Goal: Transaction & Acquisition: Purchase product/service

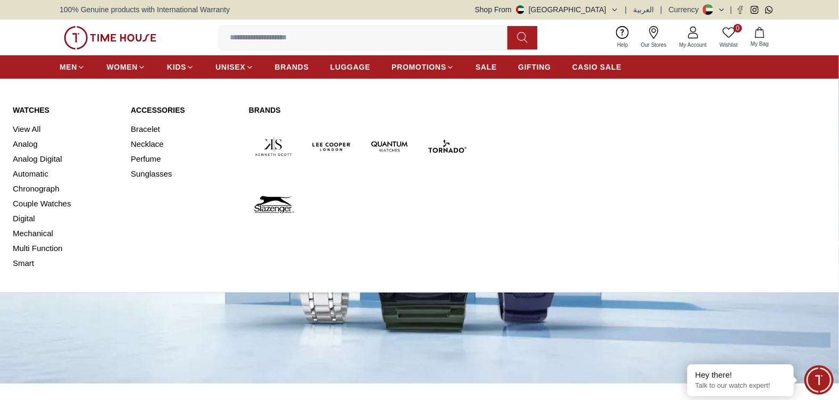
click at [269, 150] on img at bounding box center [273, 146] width 49 height 49
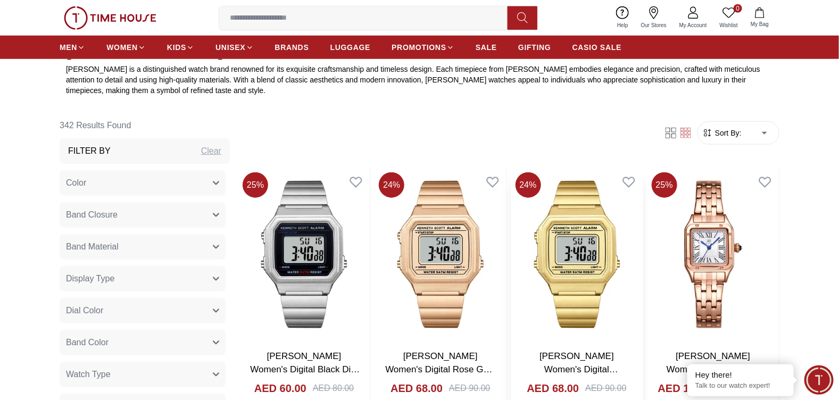
scroll to position [425, 0]
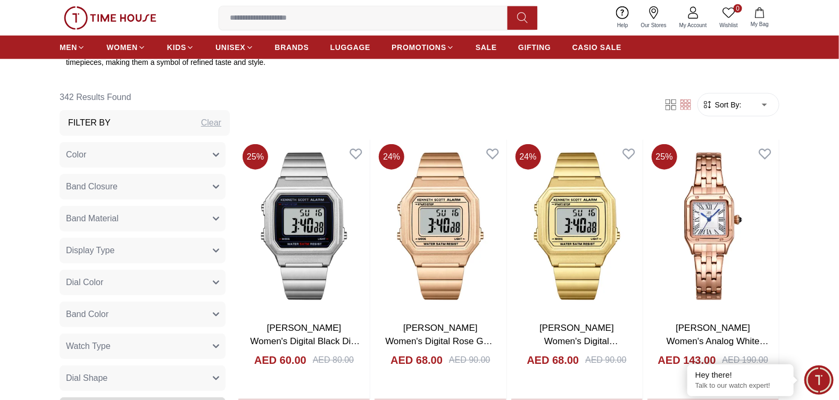
click at [108, 158] on button "Color" at bounding box center [143, 155] width 166 height 26
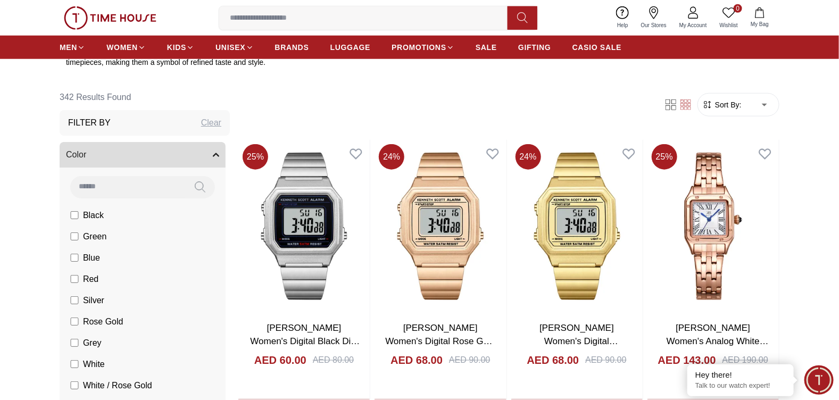
click at [108, 158] on button "Color" at bounding box center [143, 155] width 166 height 26
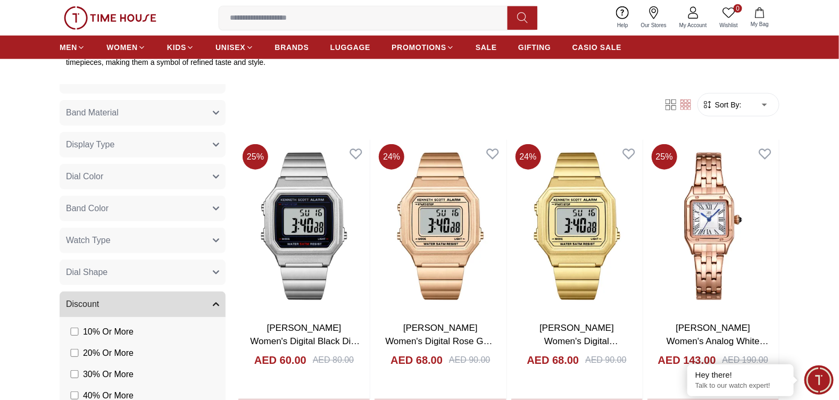
scroll to position [160, 0]
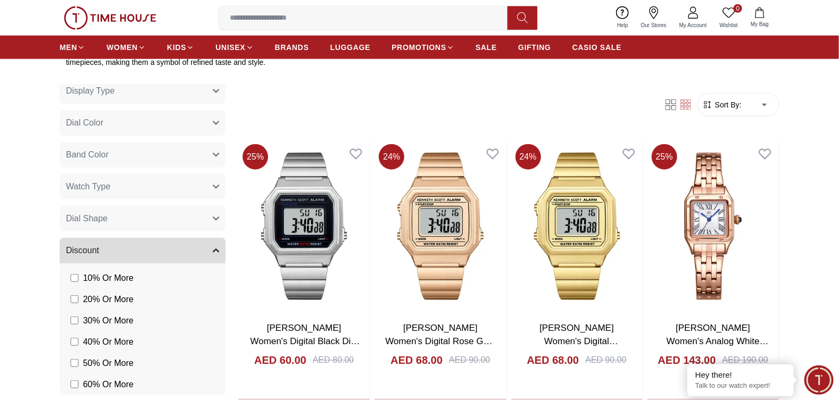
click at [91, 153] on span "Band Color" at bounding box center [87, 154] width 43 height 13
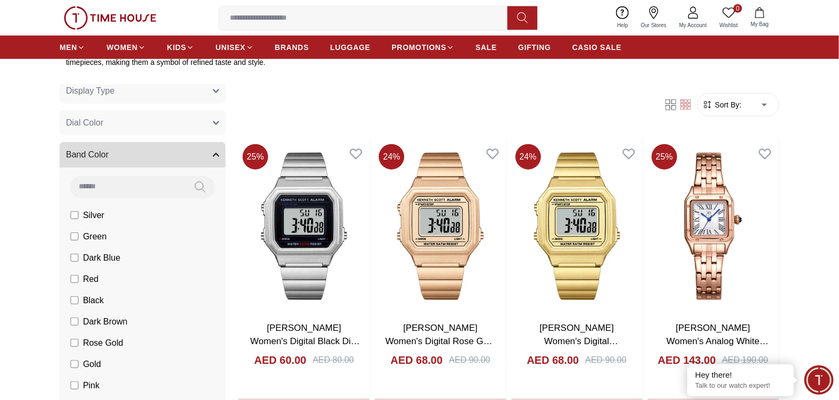
click at [90, 153] on span "Band Color" at bounding box center [87, 154] width 43 height 13
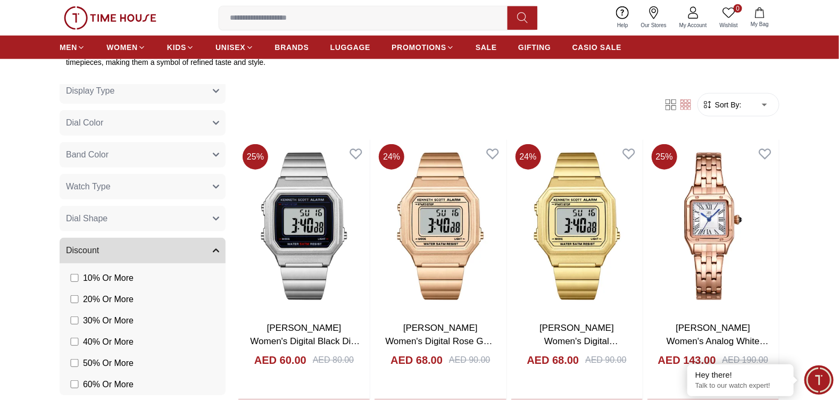
click at [85, 185] on span "Watch Type" at bounding box center [88, 186] width 45 height 13
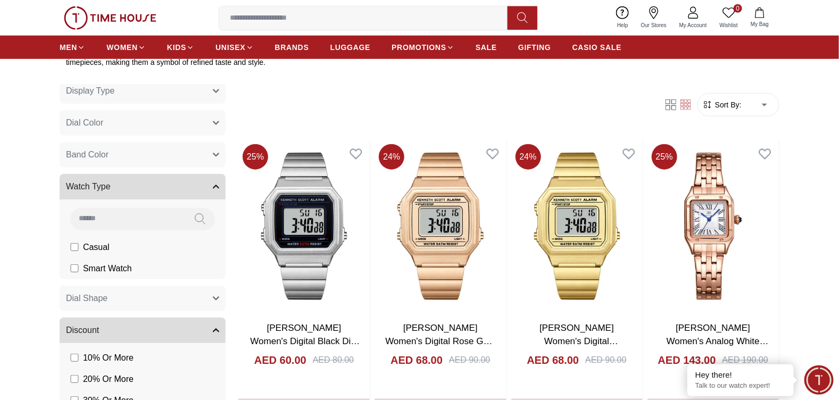
click at [95, 123] on span "Dial Color" at bounding box center [84, 123] width 37 height 13
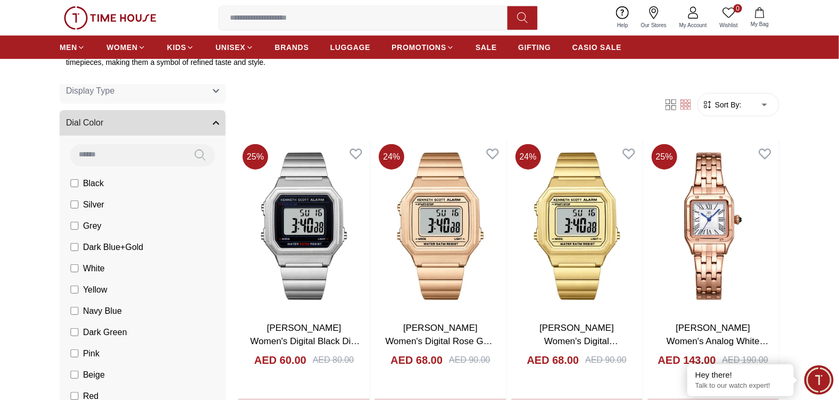
click at [92, 125] on span "Dial Color" at bounding box center [84, 123] width 37 height 13
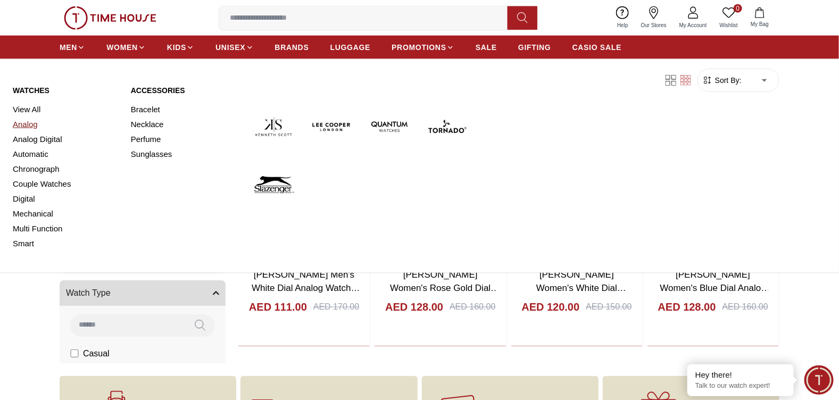
click at [28, 123] on link "Analog" at bounding box center [65, 124] width 105 height 15
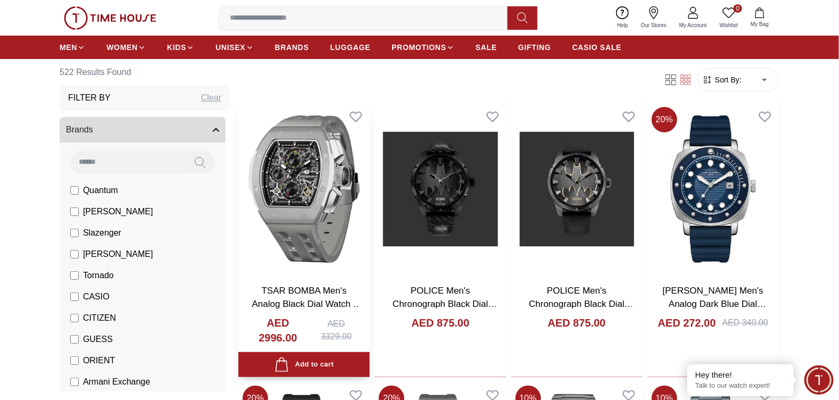
scroll to position [53, 0]
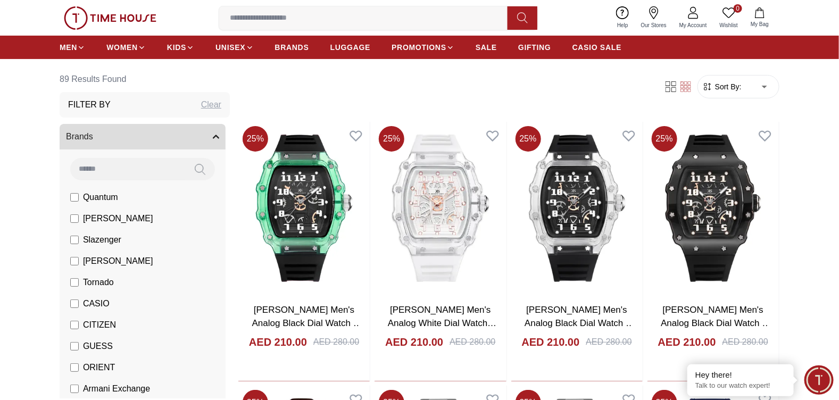
click at [724, 87] on span "Sort By:" at bounding box center [727, 86] width 29 height 11
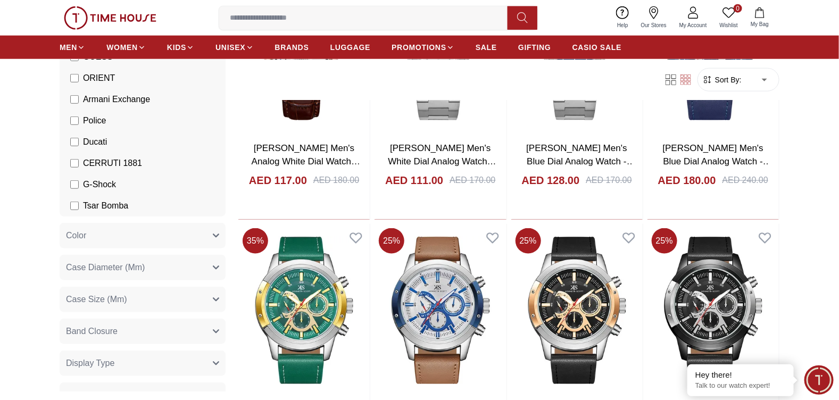
scroll to position [331, 0]
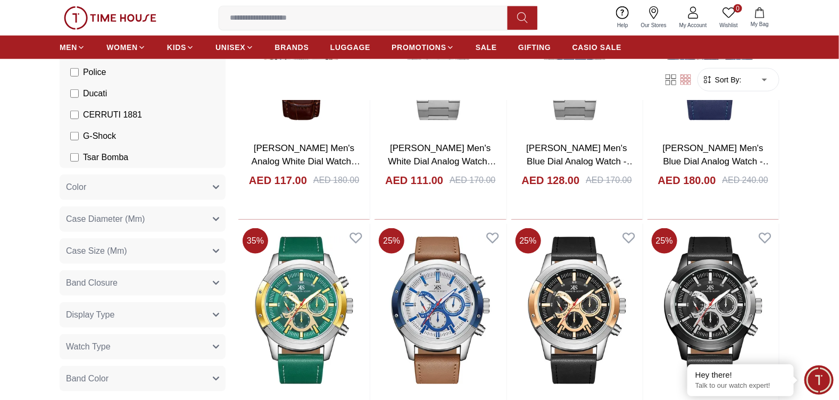
click at [132, 220] on span "Case Diameter (Mm)" at bounding box center [105, 219] width 79 height 13
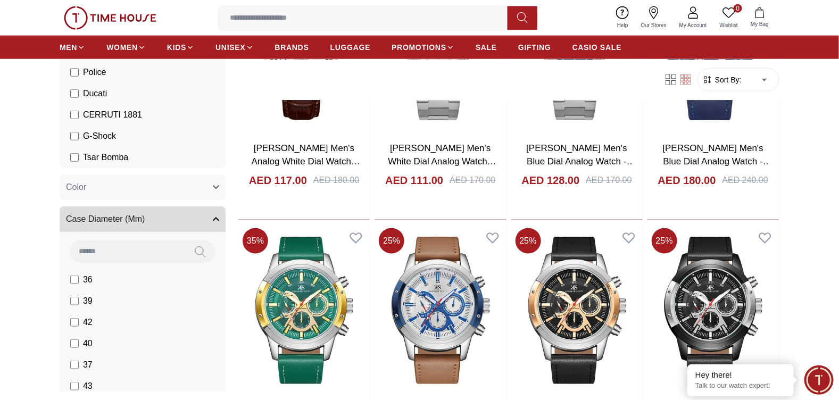
click at [132, 220] on span "Case Diameter (Mm)" at bounding box center [105, 219] width 79 height 13
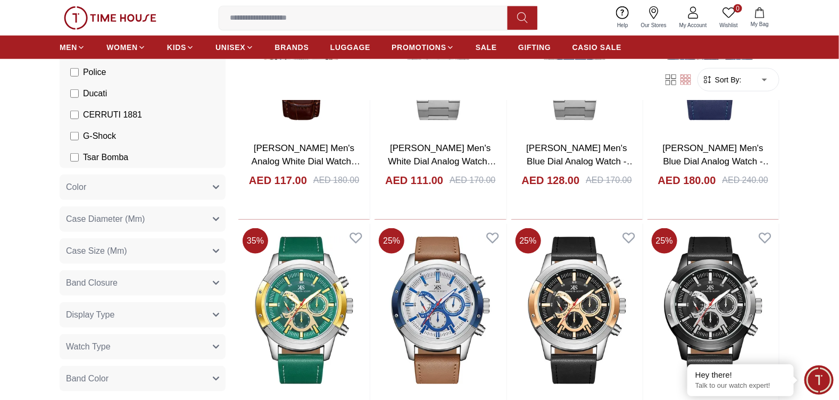
click at [131, 283] on button "Band Closure" at bounding box center [143, 283] width 166 height 26
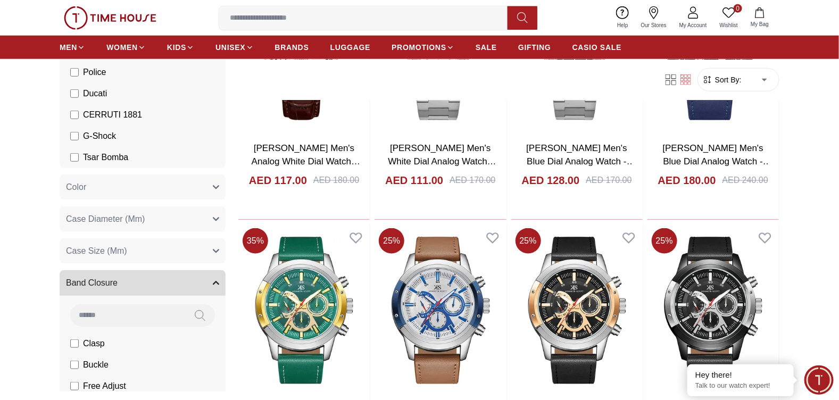
click at [133, 283] on button "Band Closure" at bounding box center [143, 283] width 166 height 26
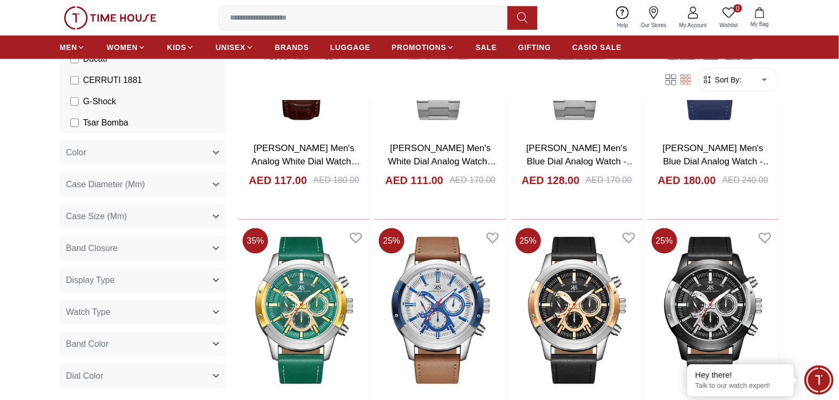
scroll to position [384, 0]
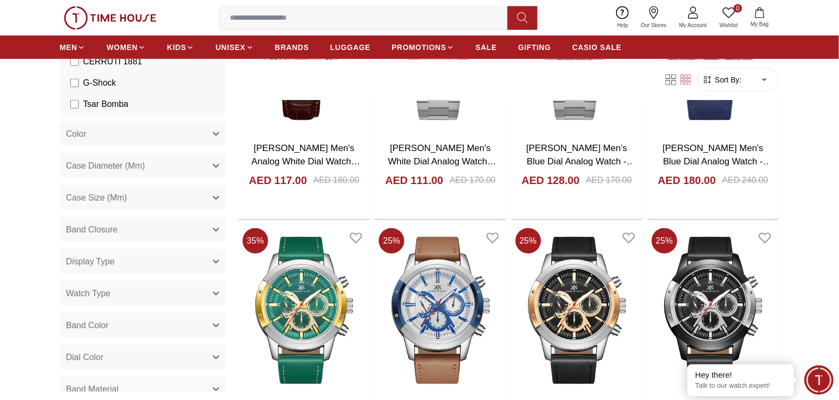
click at [130, 294] on button "Watch Type" at bounding box center [143, 294] width 166 height 26
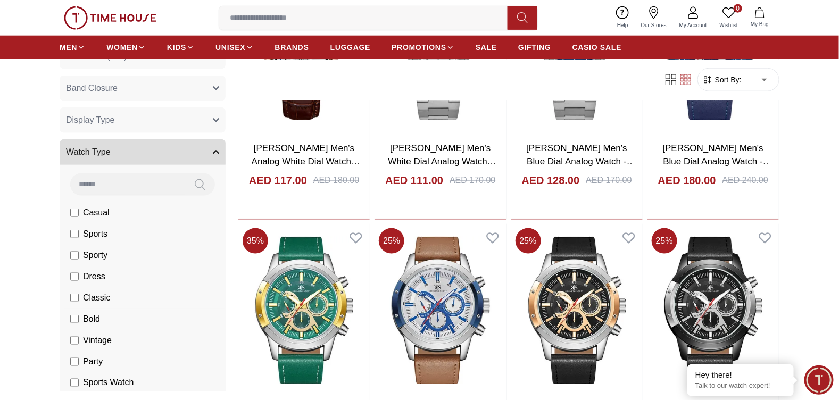
scroll to position [544, 0]
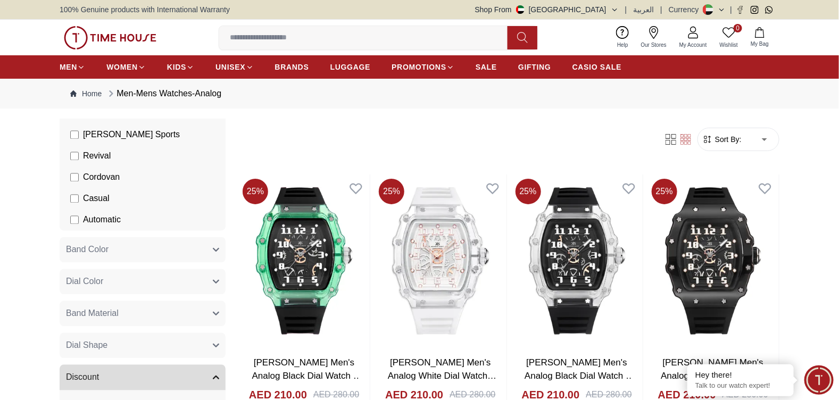
scroll to position [916, 0]
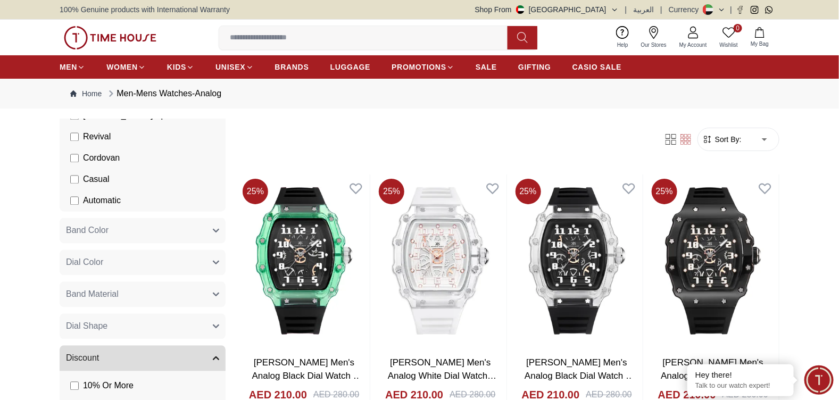
click at [101, 232] on span "Band Color" at bounding box center [87, 231] width 43 height 13
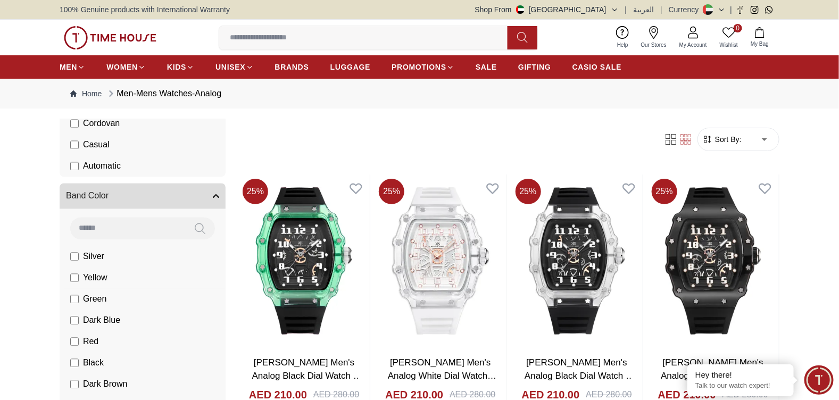
scroll to position [970, 0]
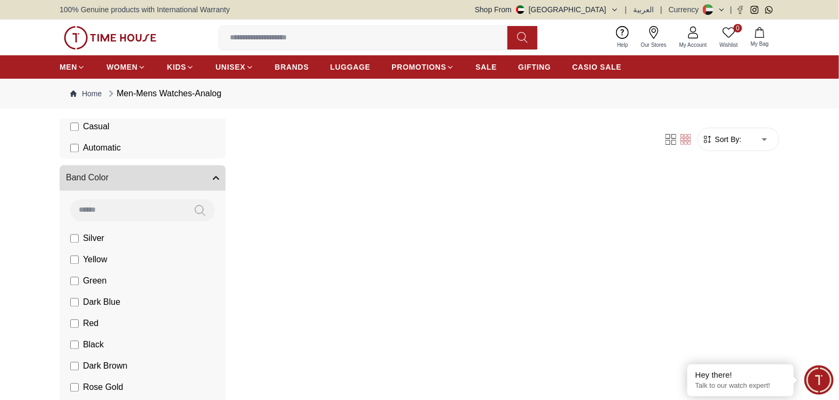
scroll to position [1023, 0]
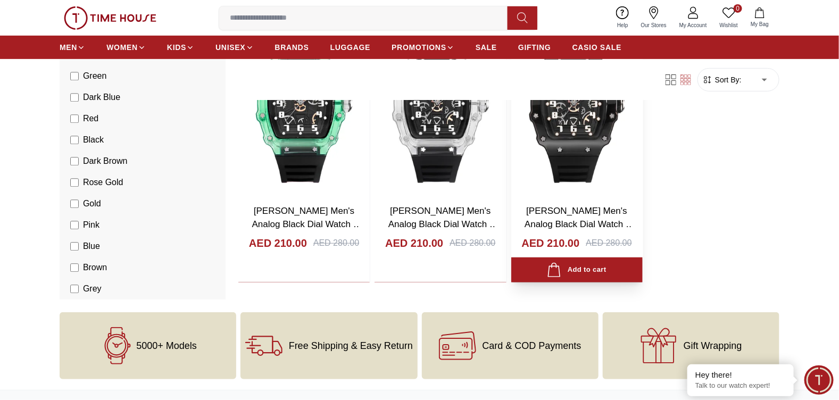
scroll to position [160, 0]
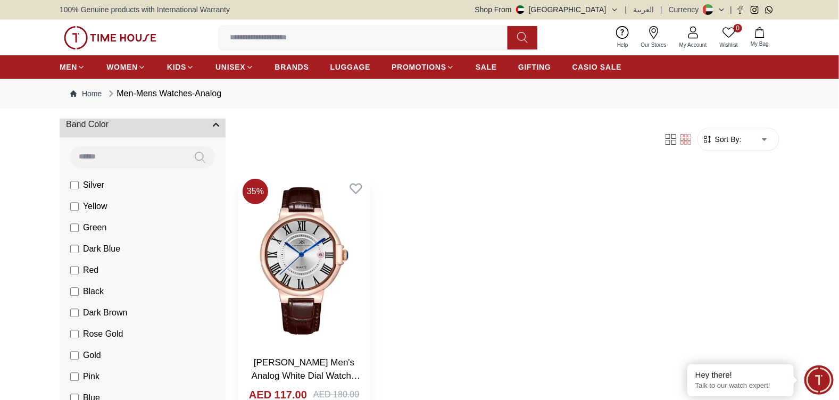
click at [264, 364] on link "[PERSON_NAME] Men's Analog White Dial Watch - K23053-RLDW" at bounding box center [306, 376] width 109 height 37
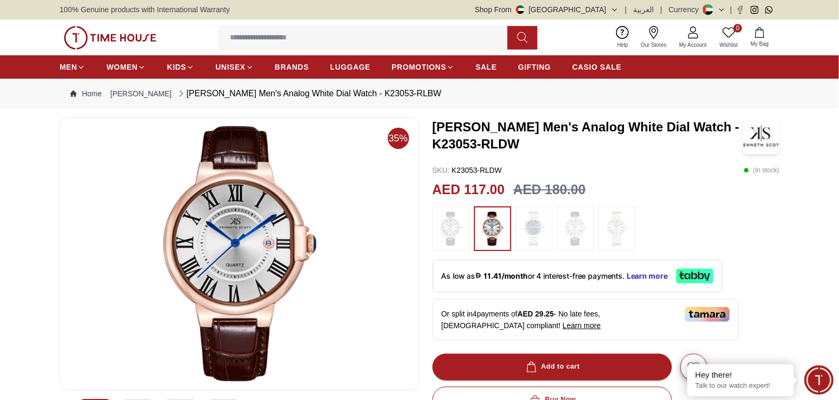
click at [575, 229] on img at bounding box center [575, 229] width 27 height 34
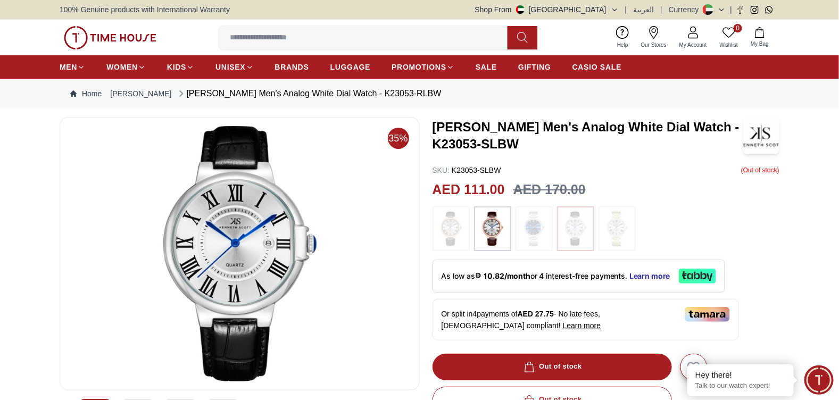
click at [234, 269] on img at bounding box center [240, 253] width 342 height 255
click at [446, 144] on h3 "[PERSON_NAME] Men's Analog White Dial Watch - K23053-SLBW" at bounding box center [588, 136] width 311 height 34
copy h3 "K23053"
